Goal: Task Accomplishment & Management: Complete application form

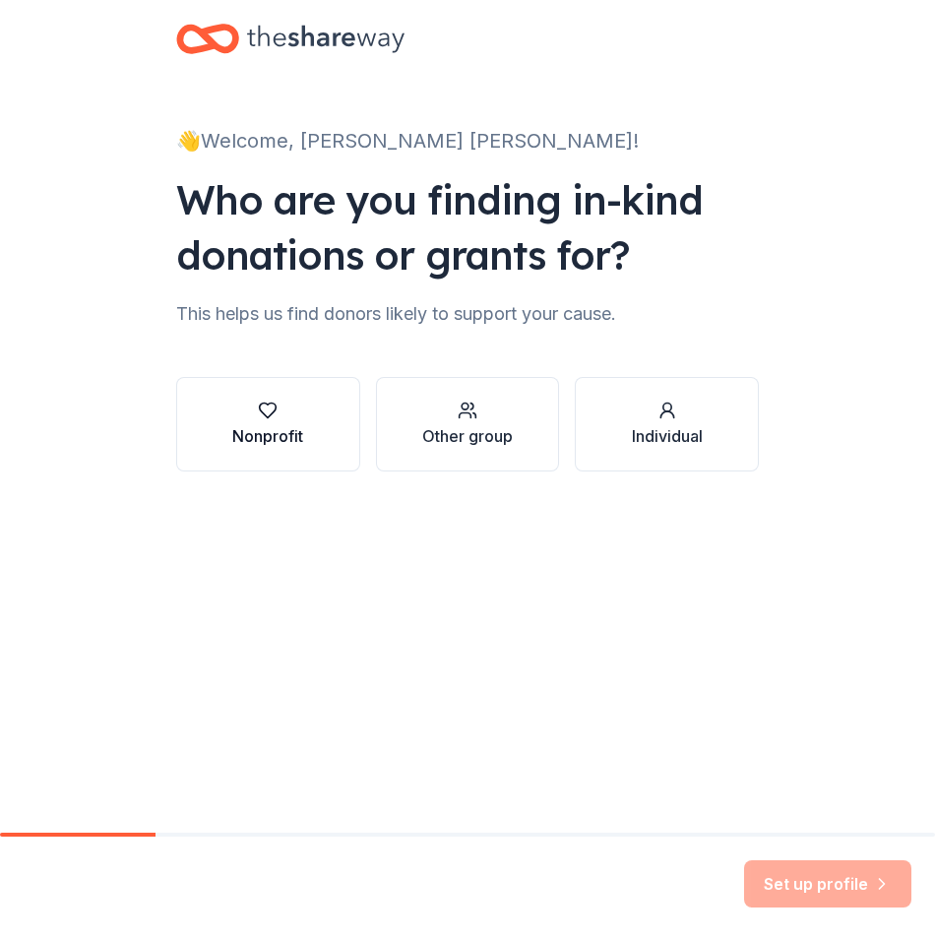
click at [344, 437] on button "Nonprofit" at bounding box center [268, 424] width 184 height 94
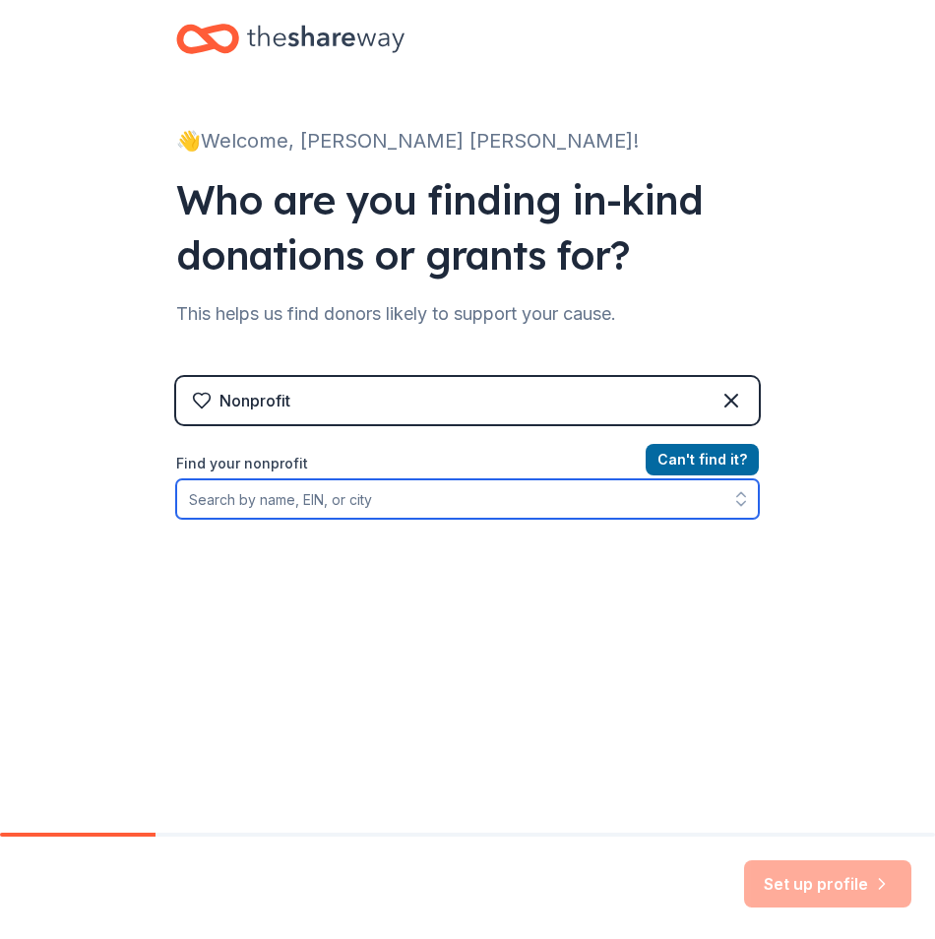
click at [366, 507] on input "Find your nonprofit" at bounding box center [467, 498] width 583 height 39
type input "136213562"
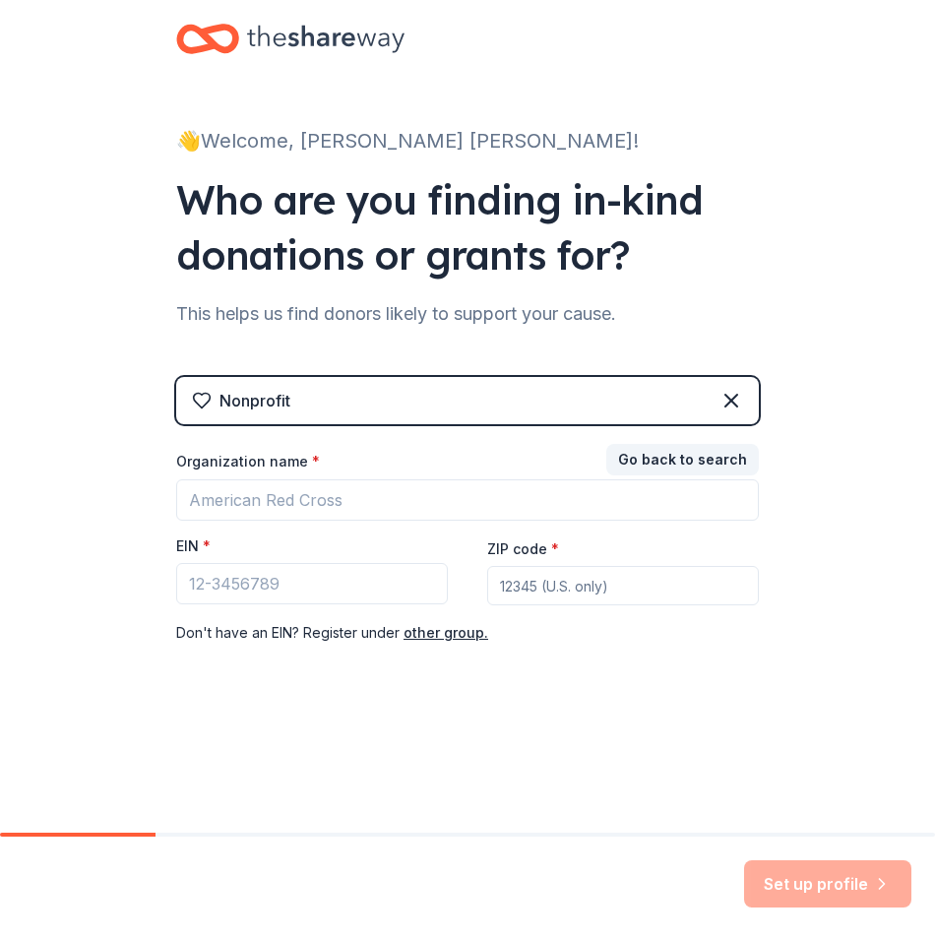
click at [834, 894] on div "Set up profile" at bounding box center [827, 883] width 167 height 47
click at [323, 580] on input "EIN *" at bounding box center [312, 583] width 272 height 41
click at [636, 468] on button "Go back to search" at bounding box center [682, 459] width 153 height 31
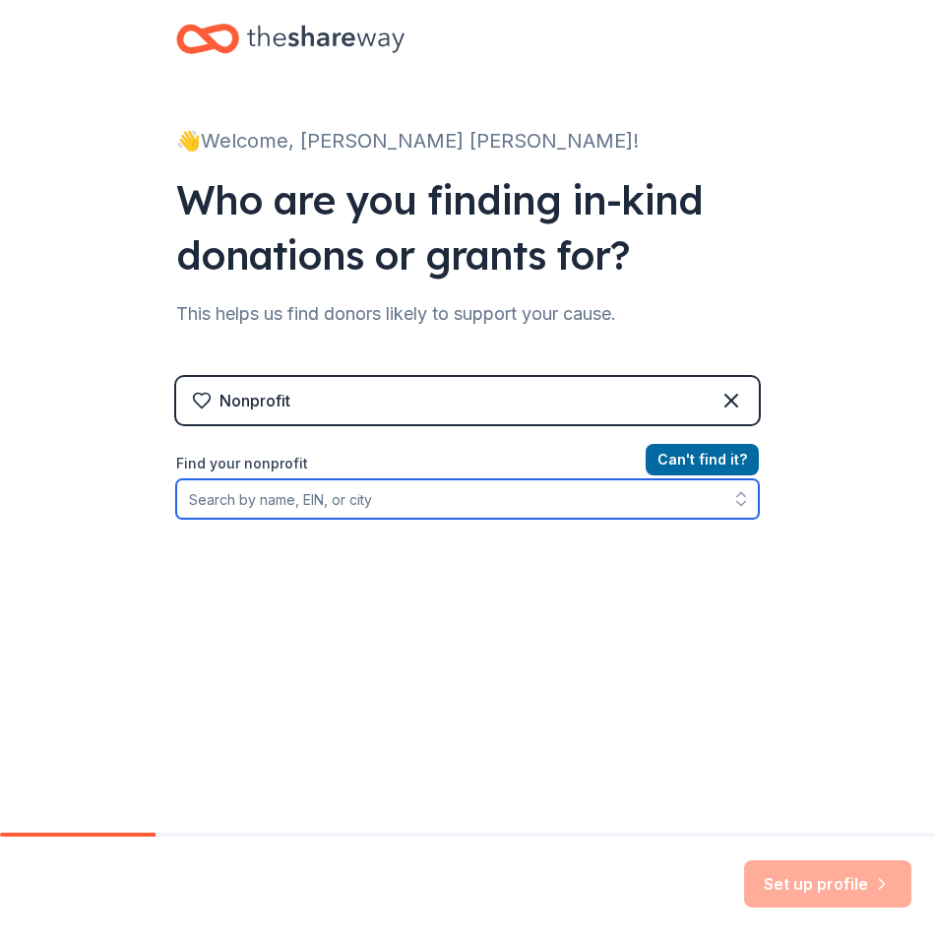
click at [466, 498] on input "Find your nonprofit" at bounding box center [467, 498] width 583 height 39
type input "east harlem council"
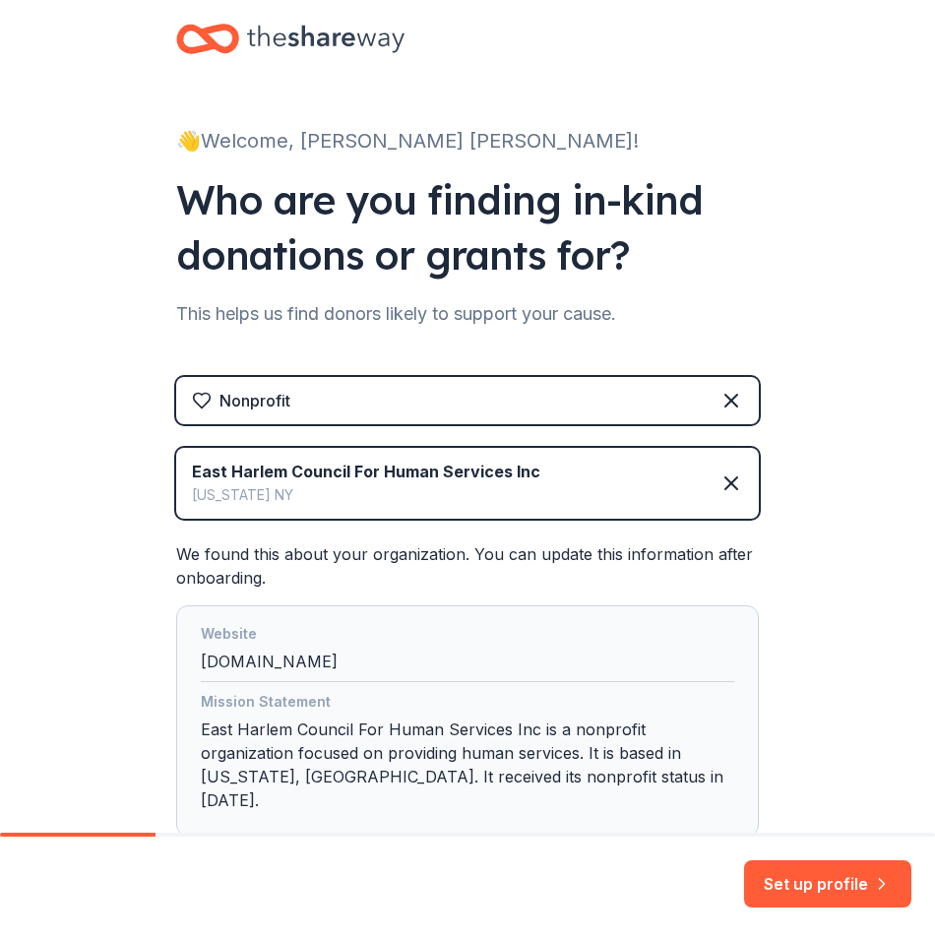
drag, startPoint x: 807, startPoint y: 872, endPoint x: 816, endPoint y: 744, distance: 128.2
click at [816, 744] on div "👋 Welcome, [PERSON_NAME] [PERSON_NAME]! Who are you finding in-kind donations o…" at bounding box center [467, 469] width 935 height 939
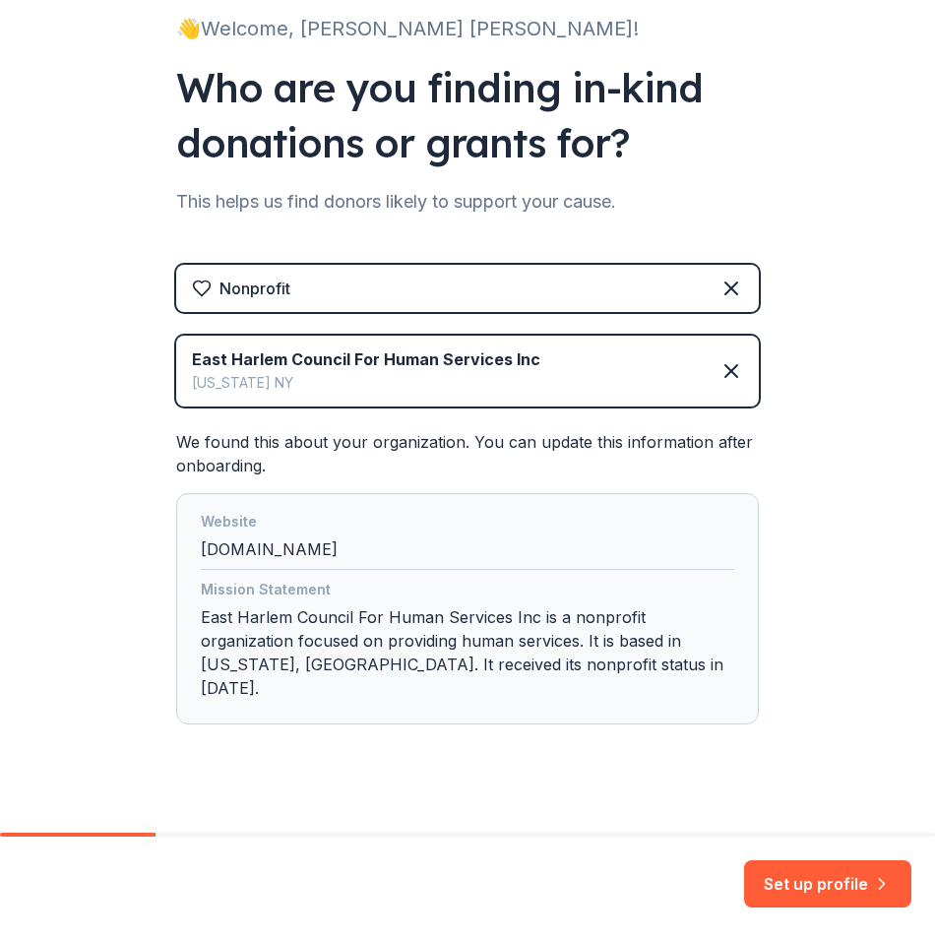
scroll to position [114, 0]
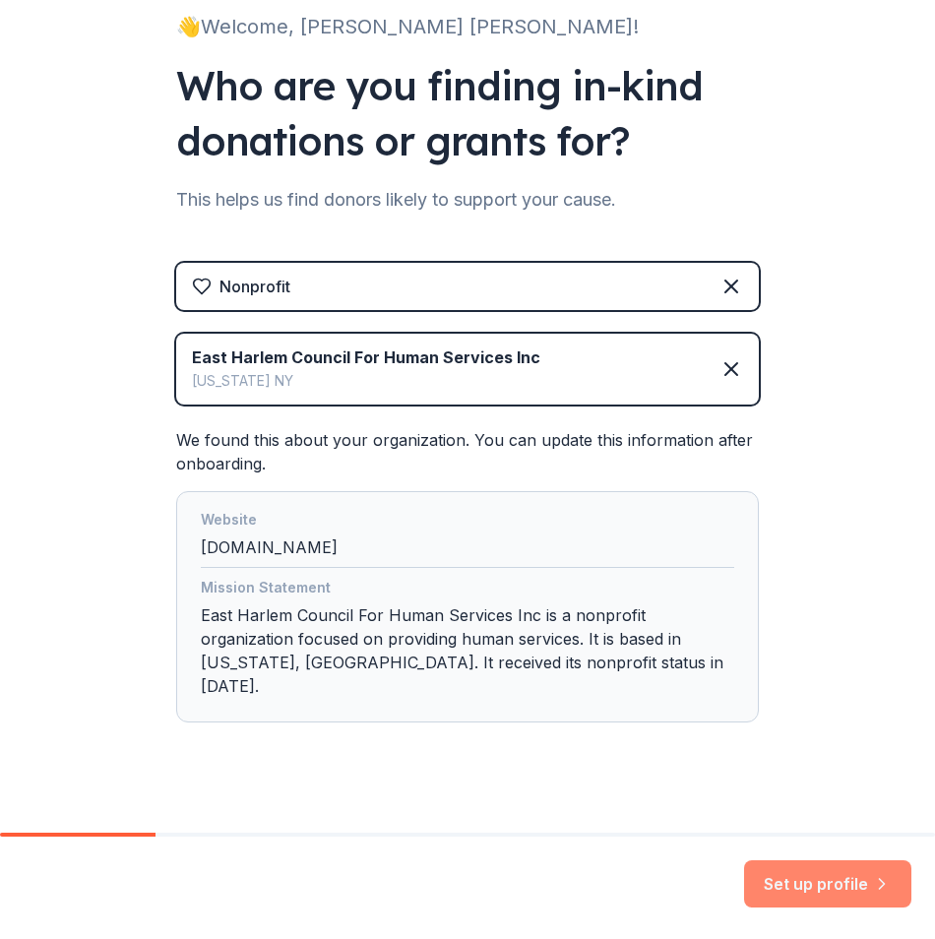
click at [795, 879] on button "Set up profile" at bounding box center [827, 883] width 167 height 47
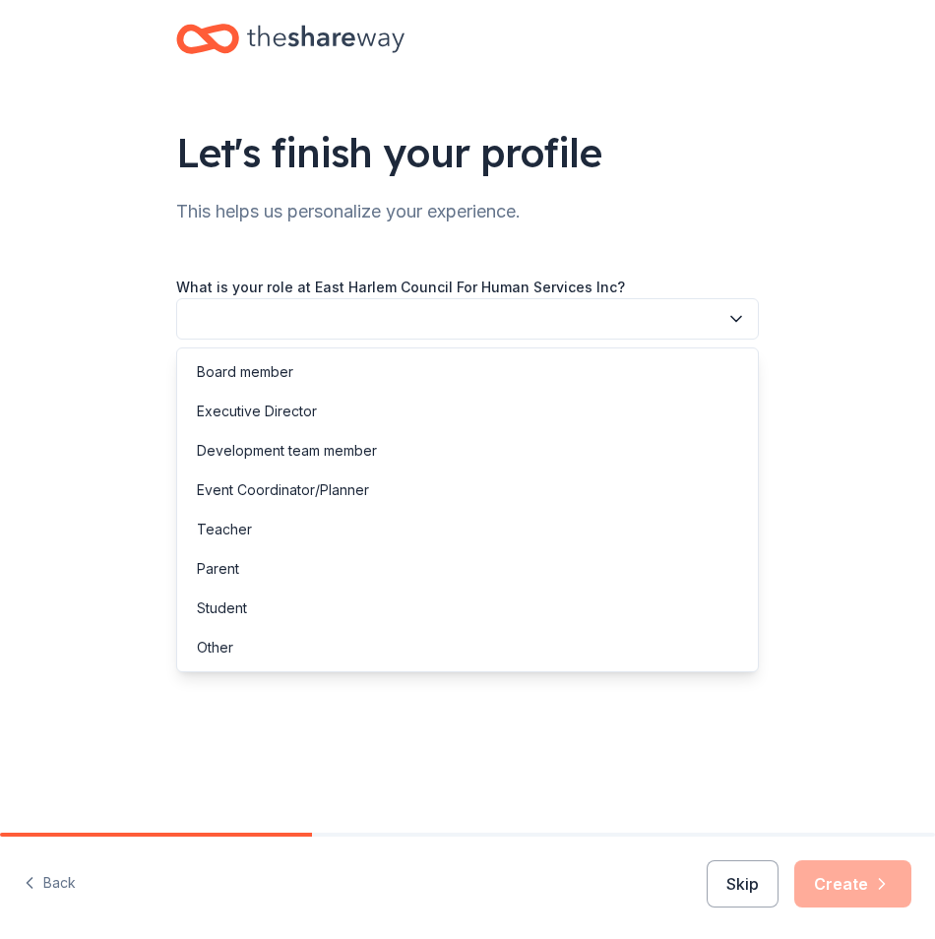
click at [484, 299] on button "button" at bounding box center [467, 318] width 583 height 41
click at [423, 494] on div "Event Coordinator/Planner" at bounding box center [467, 489] width 573 height 39
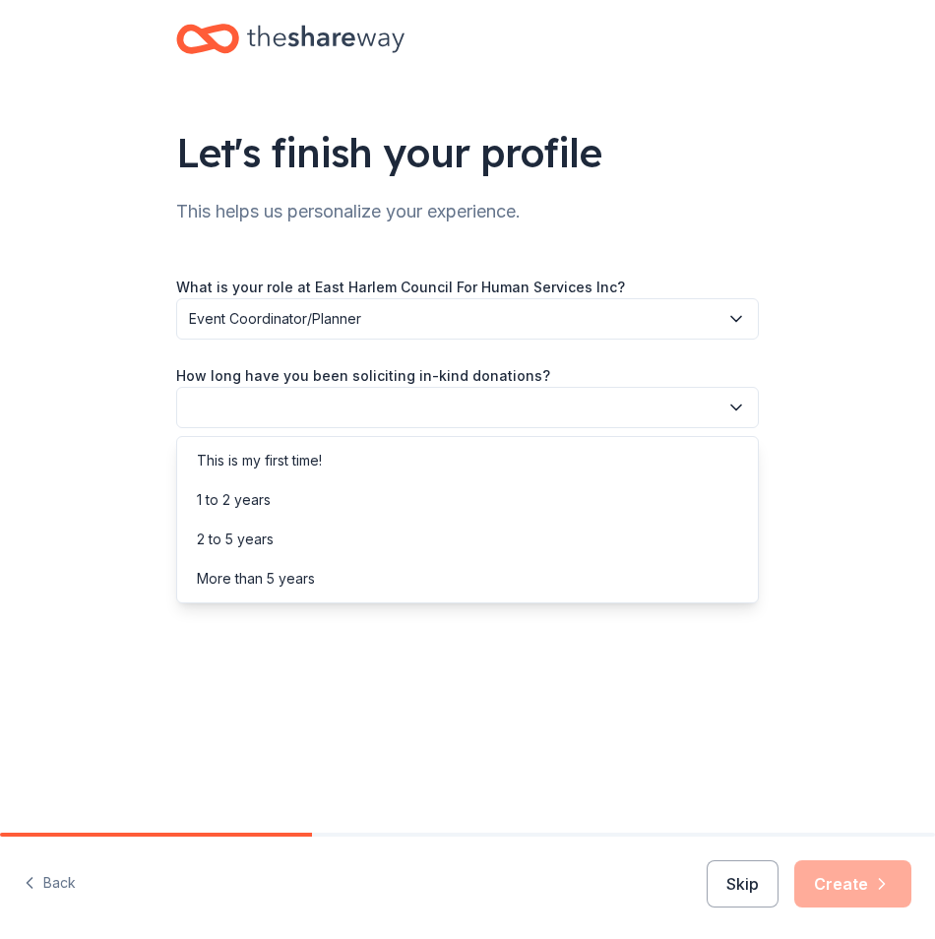
click at [426, 405] on button "button" at bounding box center [467, 407] width 583 height 41
click at [406, 467] on div "This is my first time!" at bounding box center [467, 460] width 573 height 39
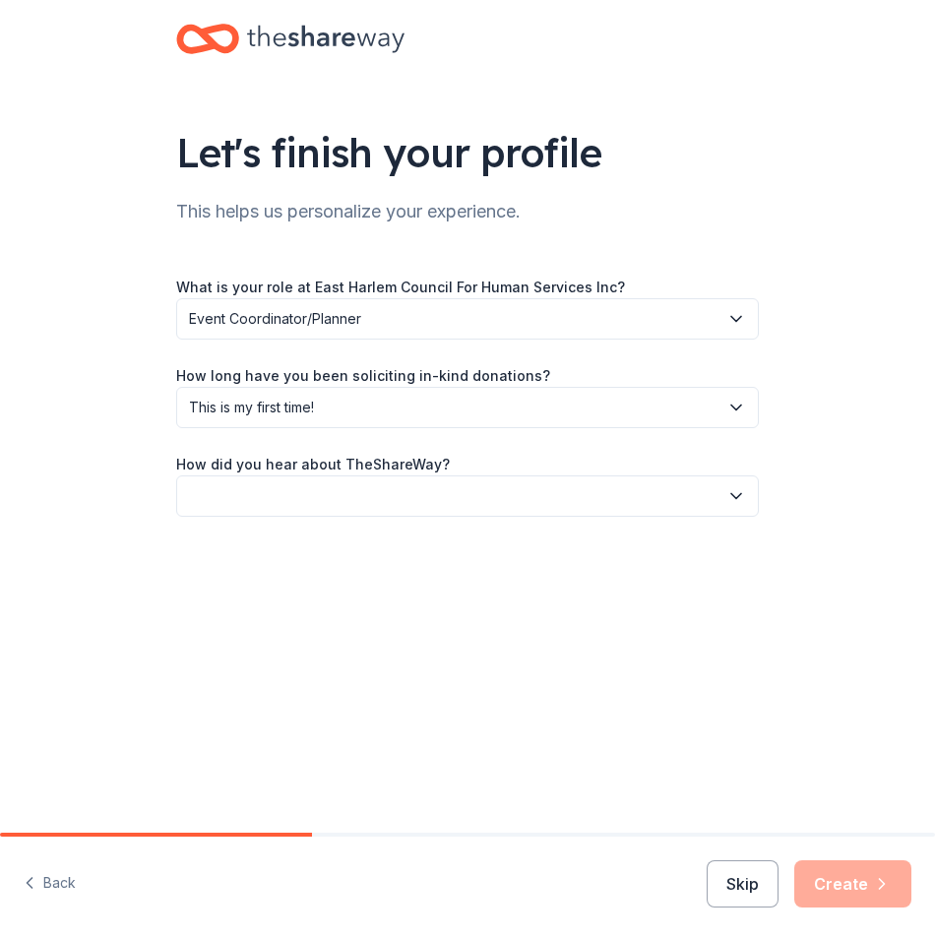
click at [397, 487] on button "button" at bounding box center [467, 495] width 583 height 41
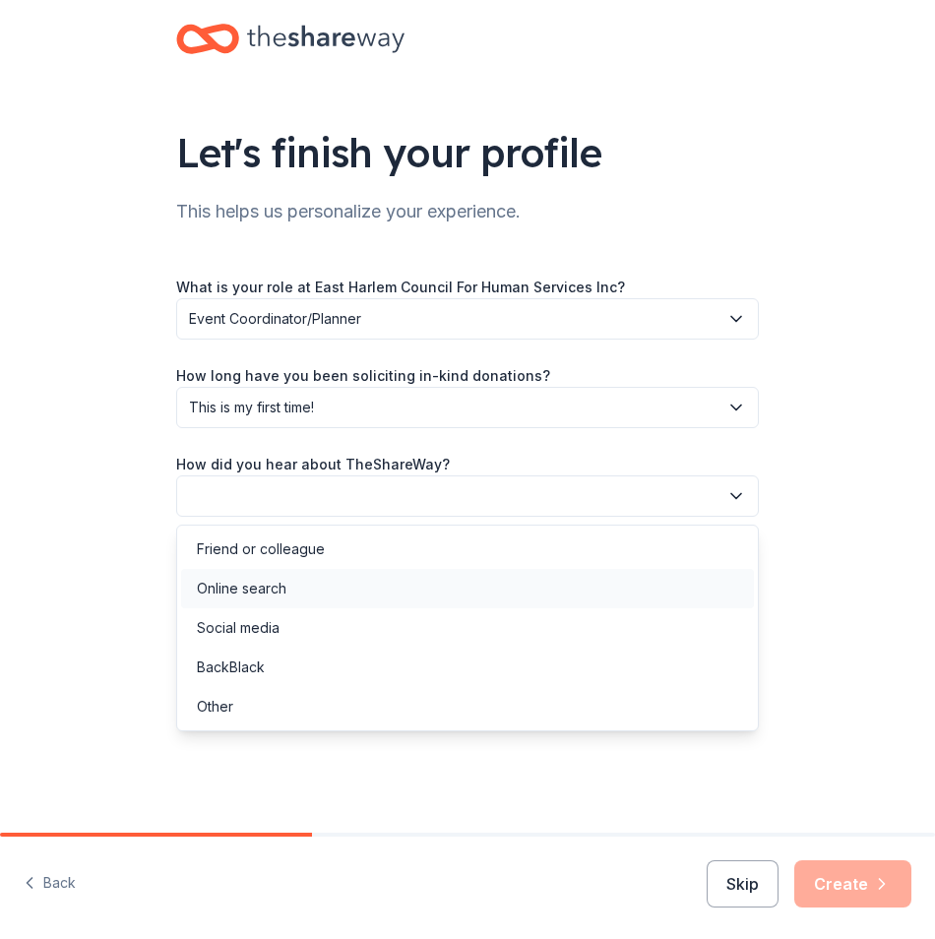
click at [374, 587] on div "Online search" at bounding box center [467, 588] width 573 height 39
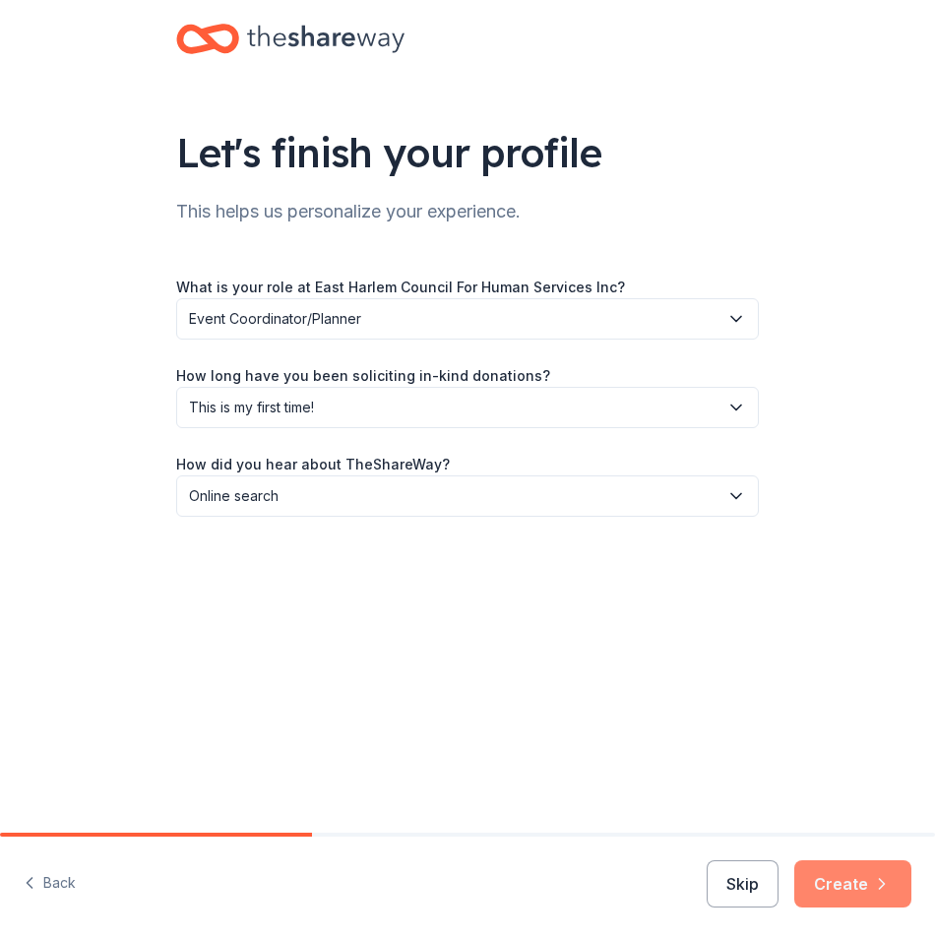
click at [834, 890] on button "Create" at bounding box center [852, 883] width 117 height 47
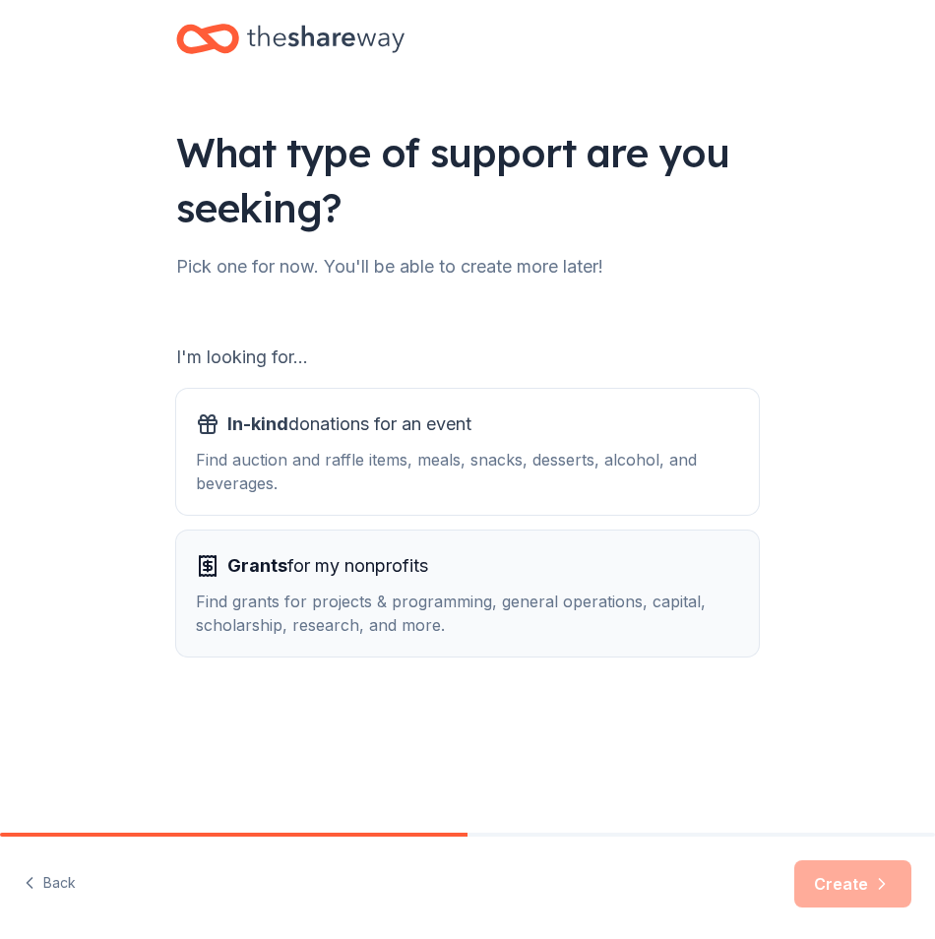
click at [443, 559] on div "Grants for my nonprofits" at bounding box center [467, 565] width 543 height 31
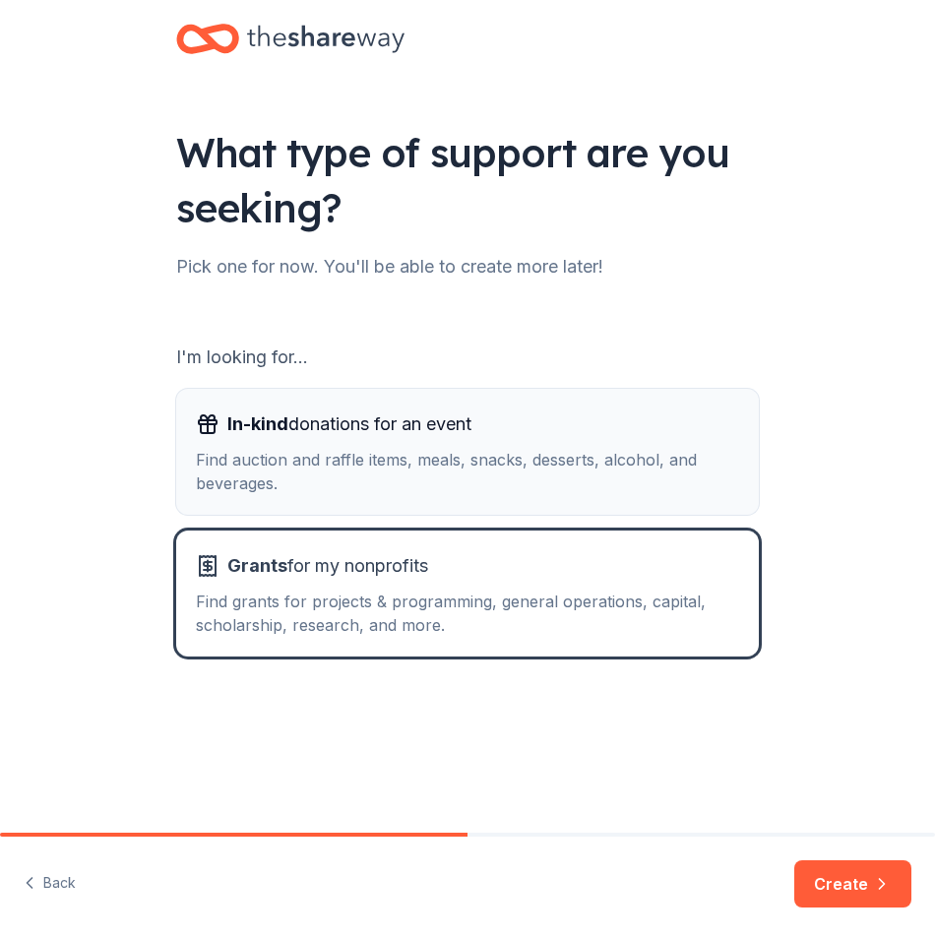
click at [446, 472] on div "Find auction and raffle items, meals, snacks, desserts, alcohol, and beverages." at bounding box center [467, 471] width 543 height 47
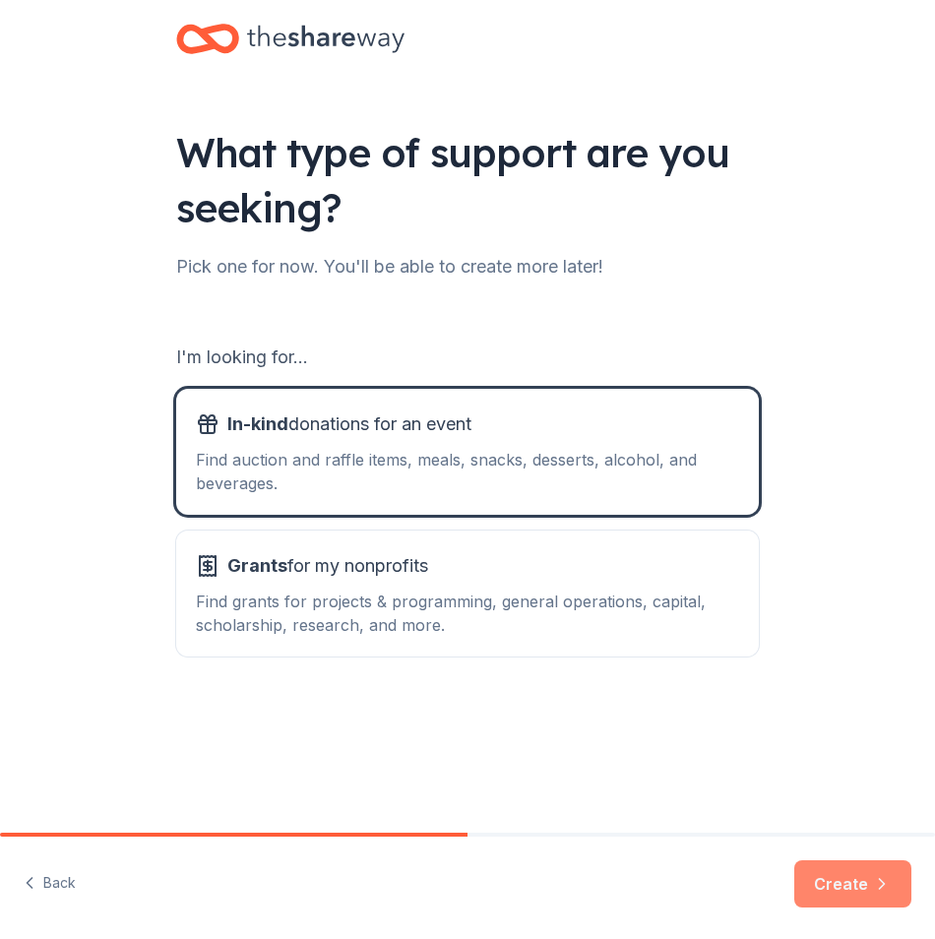
click at [838, 872] on button "Create" at bounding box center [852, 883] width 117 height 47
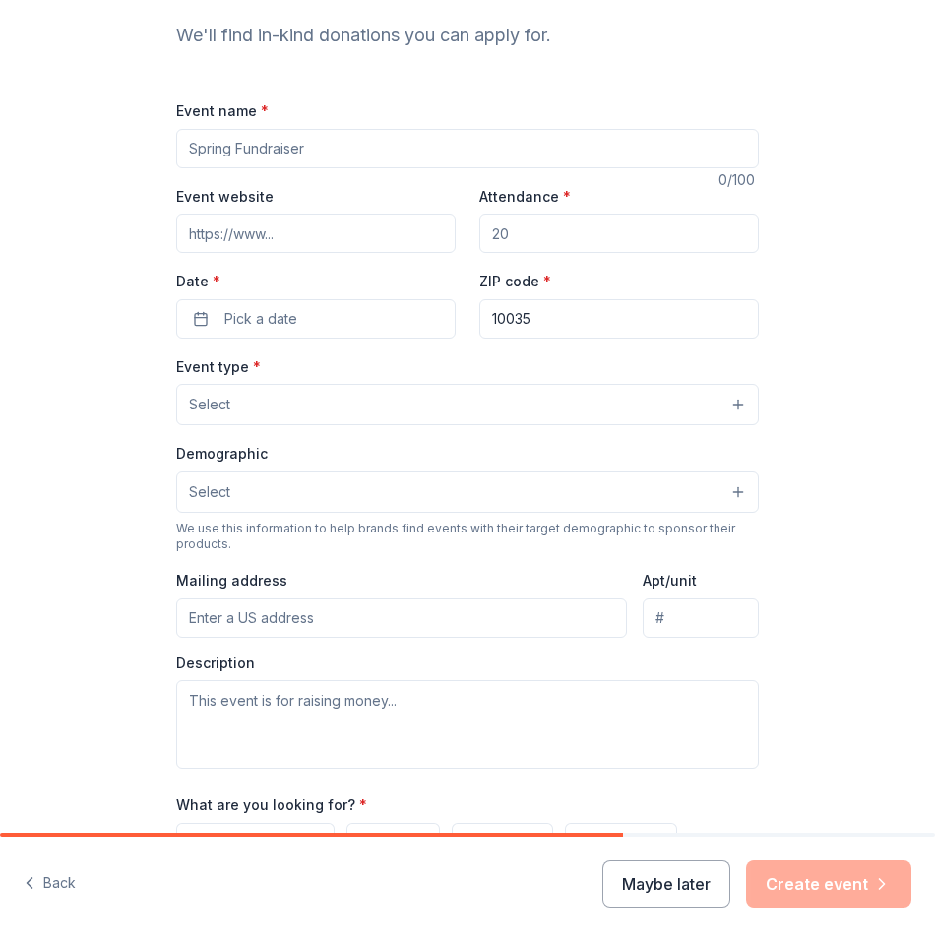
scroll to position [151, 0]
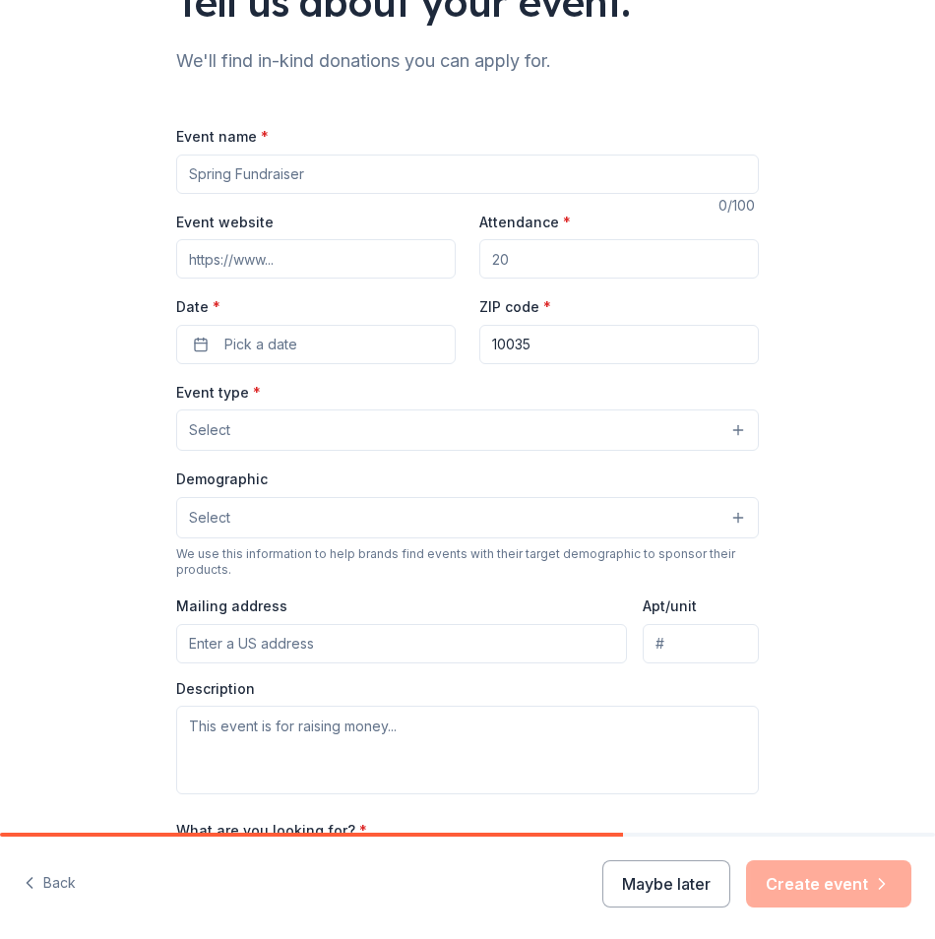
click at [272, 169] on input "Event name *" at bounding box center [467, 174] width 583 height 39
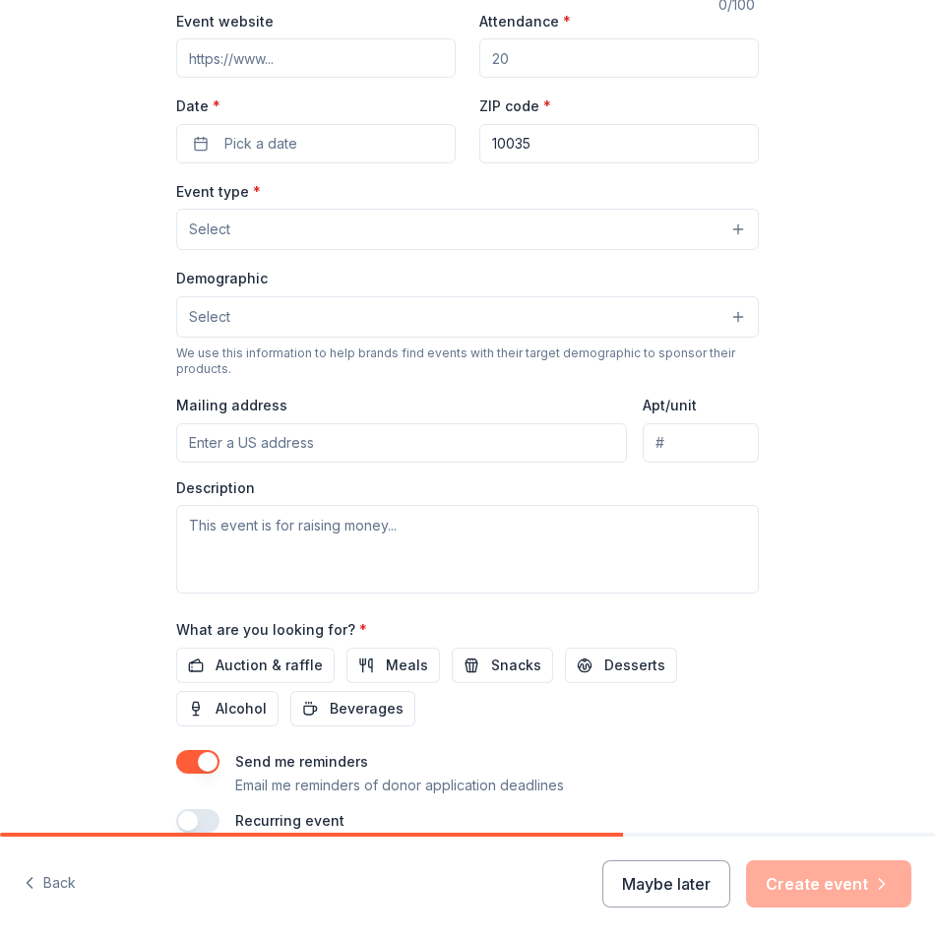
scroll to position [446, 0]
